Goal: Transaction & Acquisition: Purchase product/service

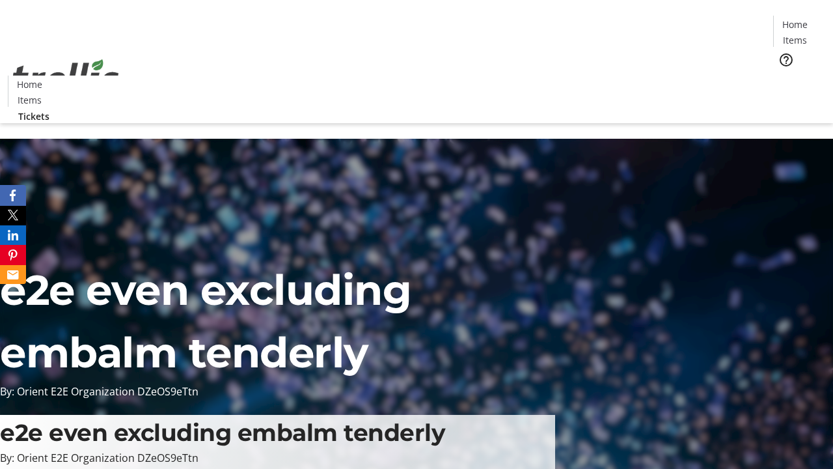
click at [784, 76] on span "Tickets" at bounding box center [799, 83] width 31 height 14
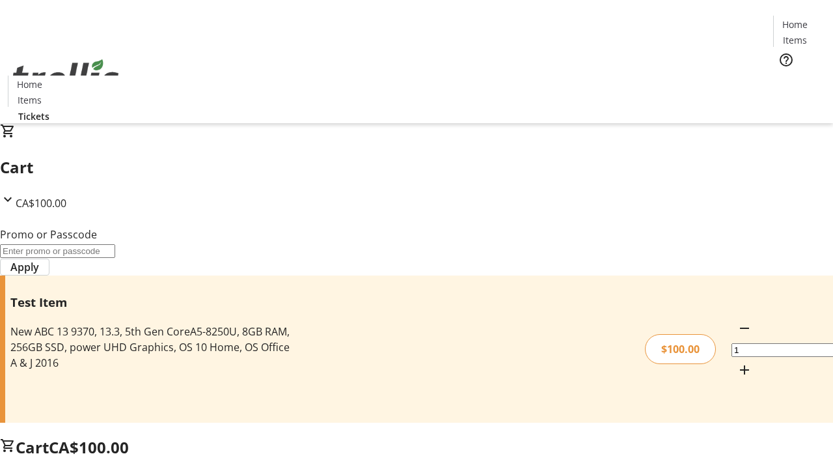
type input "PERCENT"
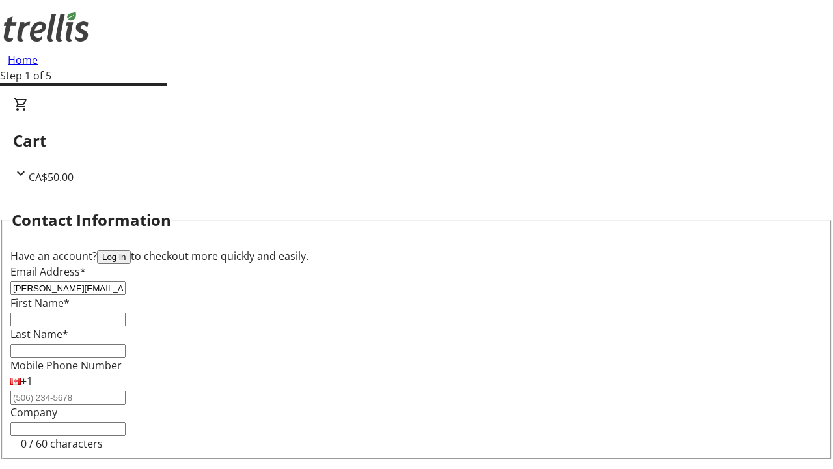
type input "[PERSON_NAME][EMAIL_ADDRESS][DOMAIN_NAME]"
type input "[PERSON_NAME]"
type input "Dare"
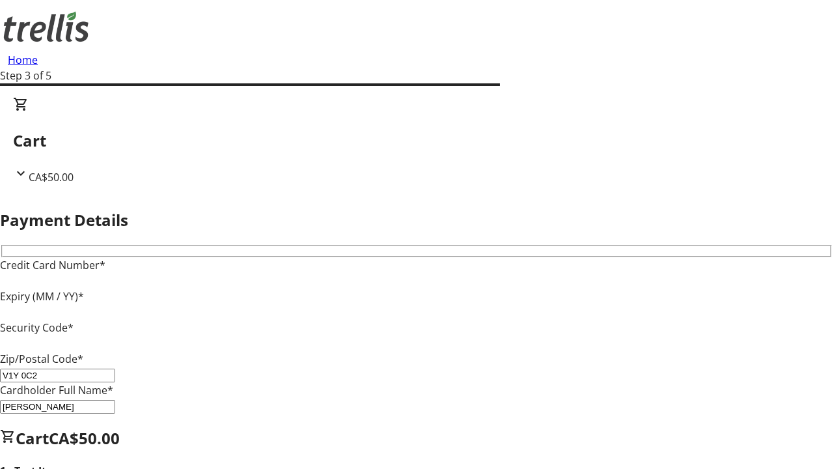
type input "V1Y 0C2"
